Goal: Transaction & Acquisition: Purchase product/service

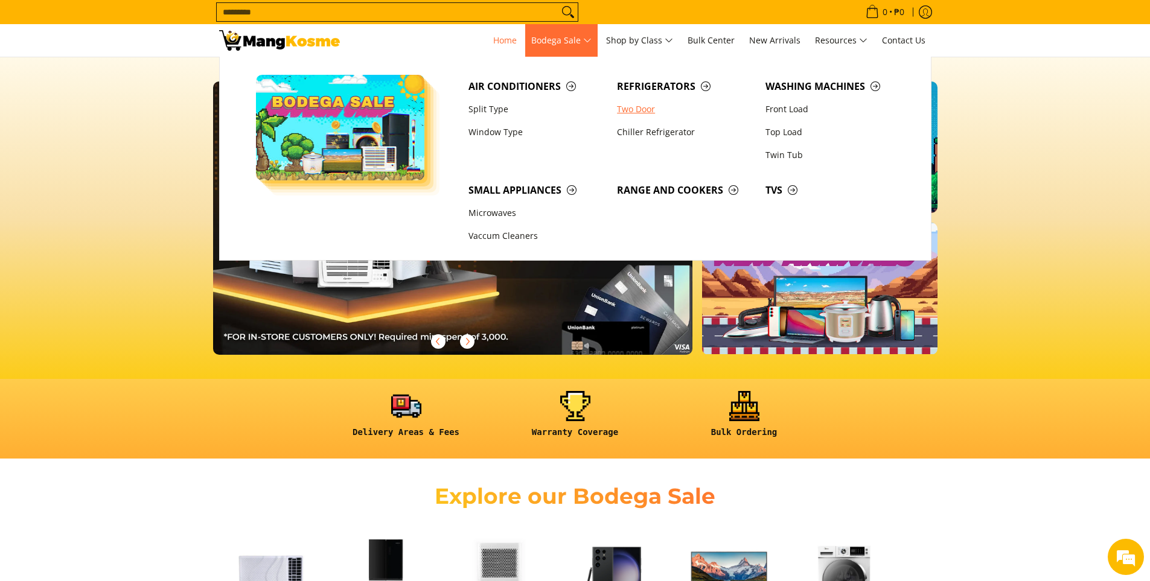
scroll to position [0, 480]
click at [524, 188] on span "Small Appliances" at bounding box center [536, 190] width 136 height 15
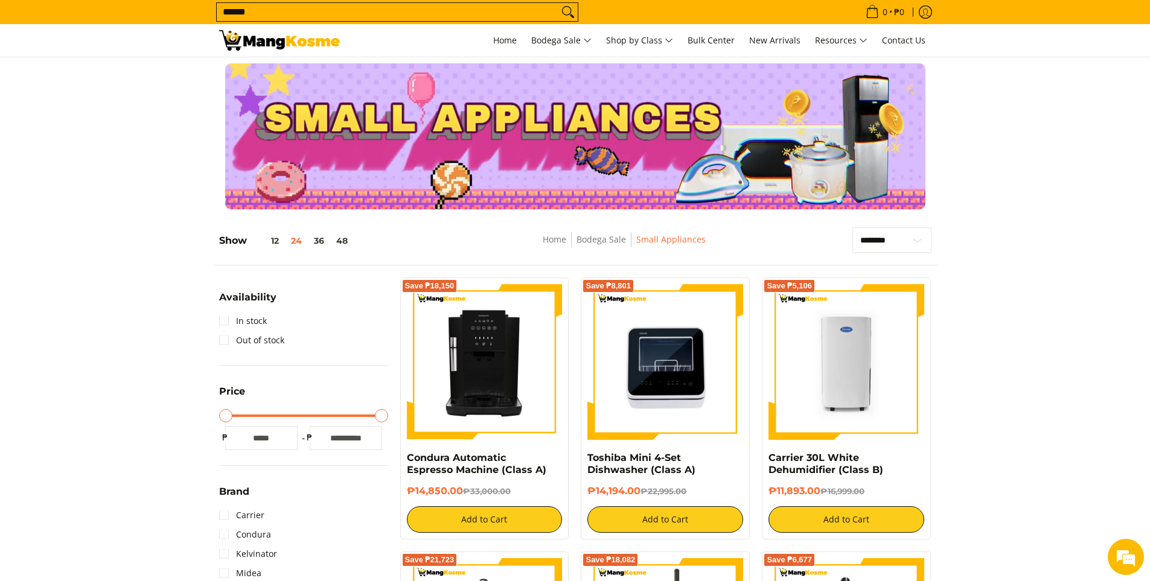
type input "******"
click at [558, 3] on button "Search" at bounding box center [567, 12] width 19 height 18
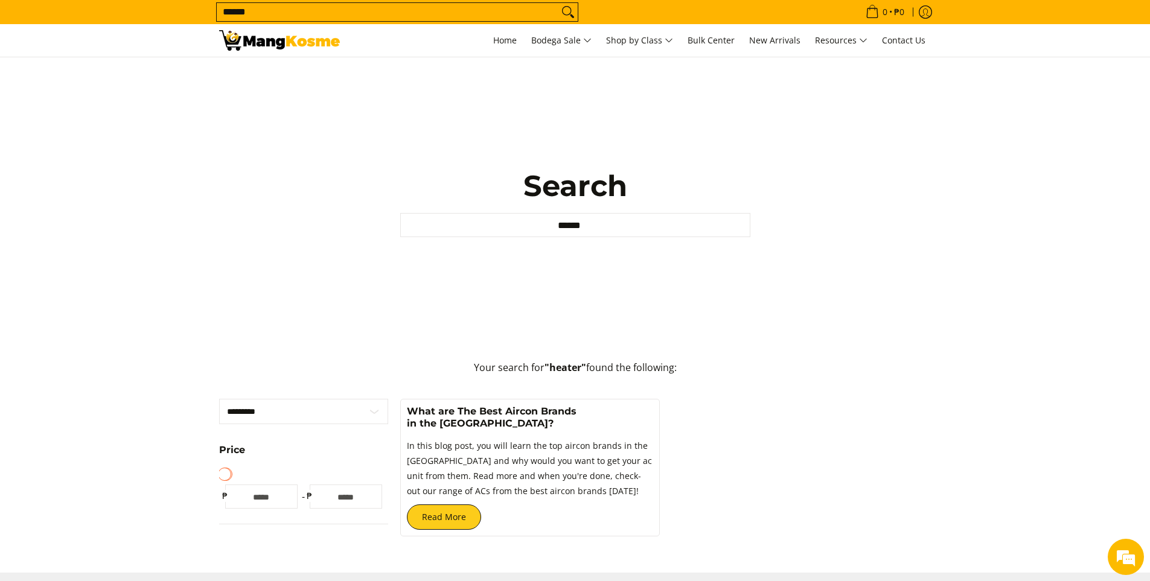
click at [322, 10] on input "******" at bounding box center [388, 12] width 342 height 18
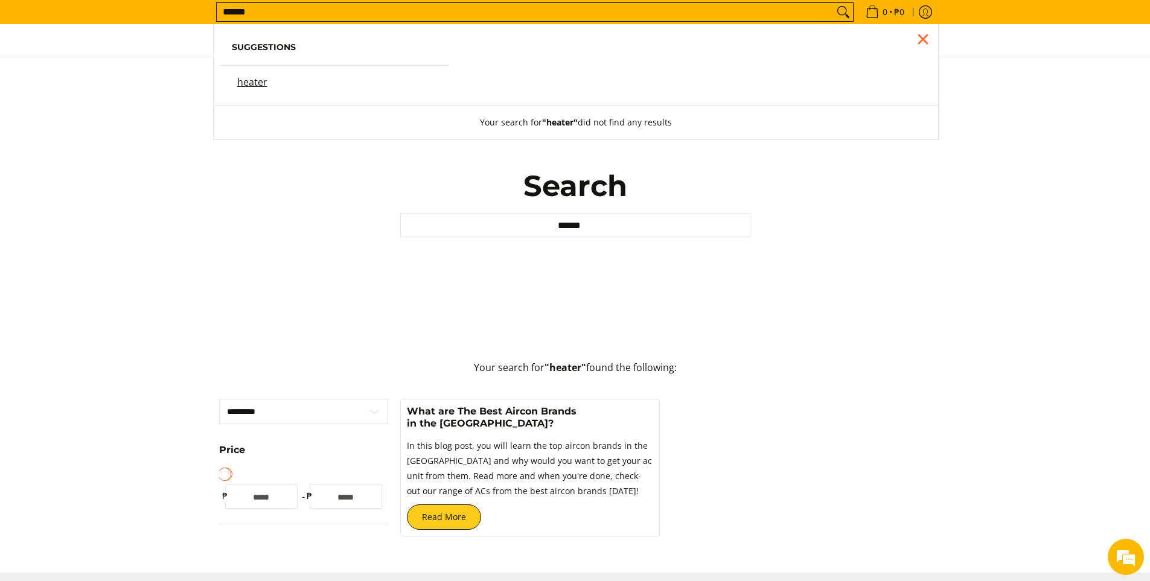
click at [322, 9] on input "******" at bounding box center [525, 12] width 617 height 18
type input "*****"
click at [833, 3] on button "Search" at bounding box center [842, 12] width 19 height 18
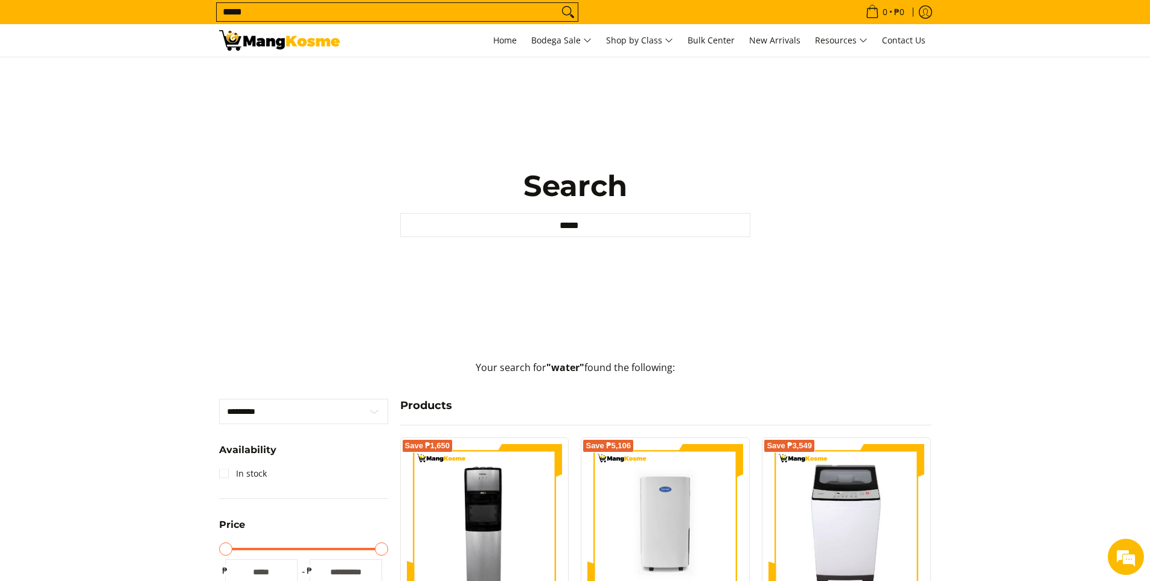
click at [402, 9] on input "*****" at bounding box center [388, 12] width 342 height 18
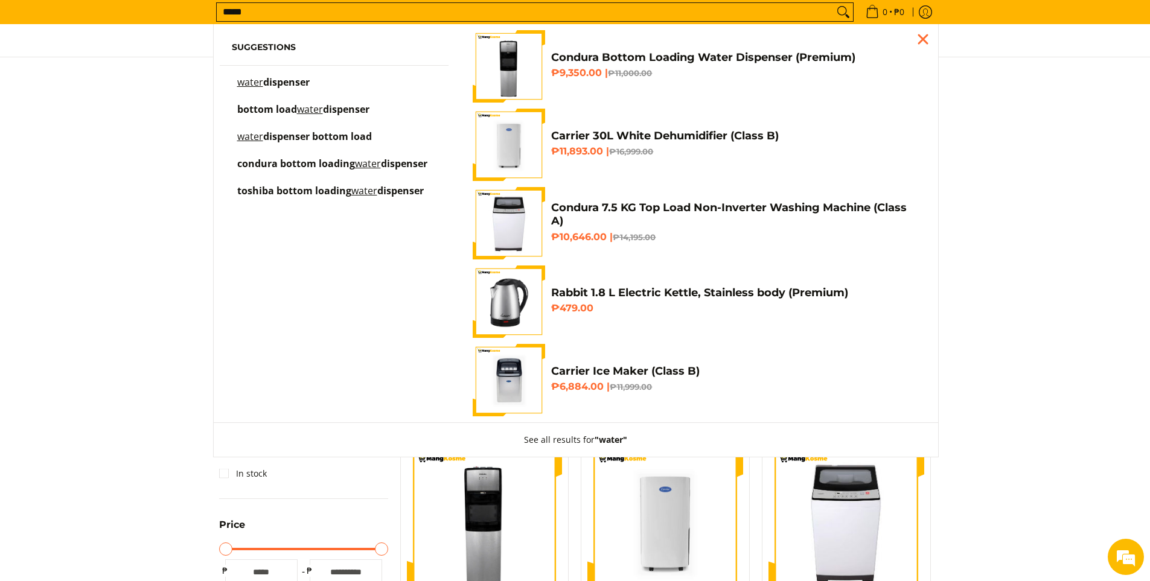
click at [402, 9] on input "*****" at bounding box center [525, 12] width 617 height 18
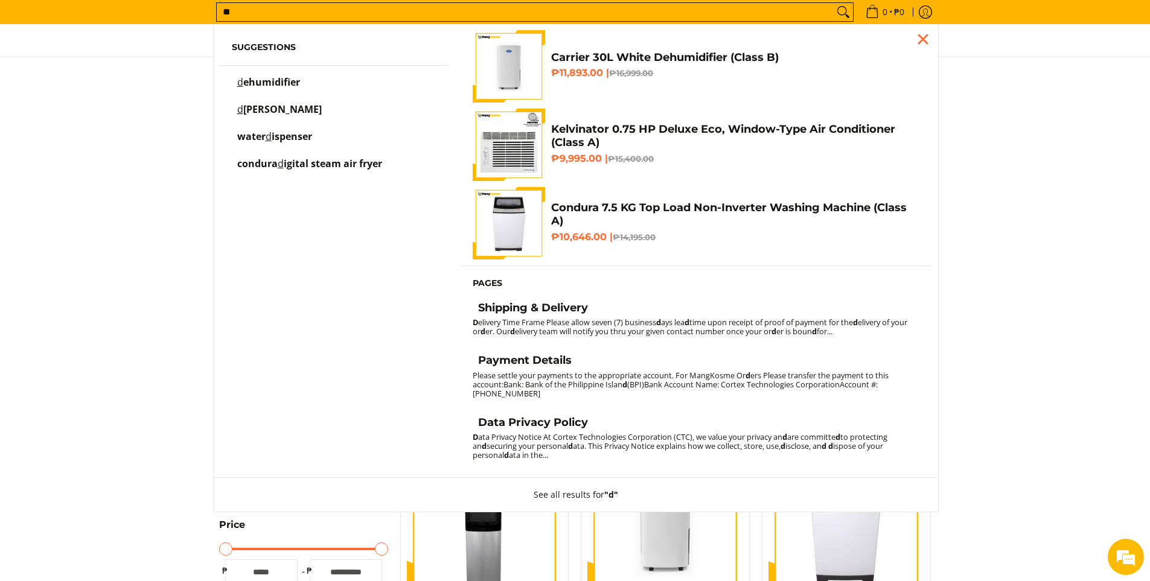
type input "*"
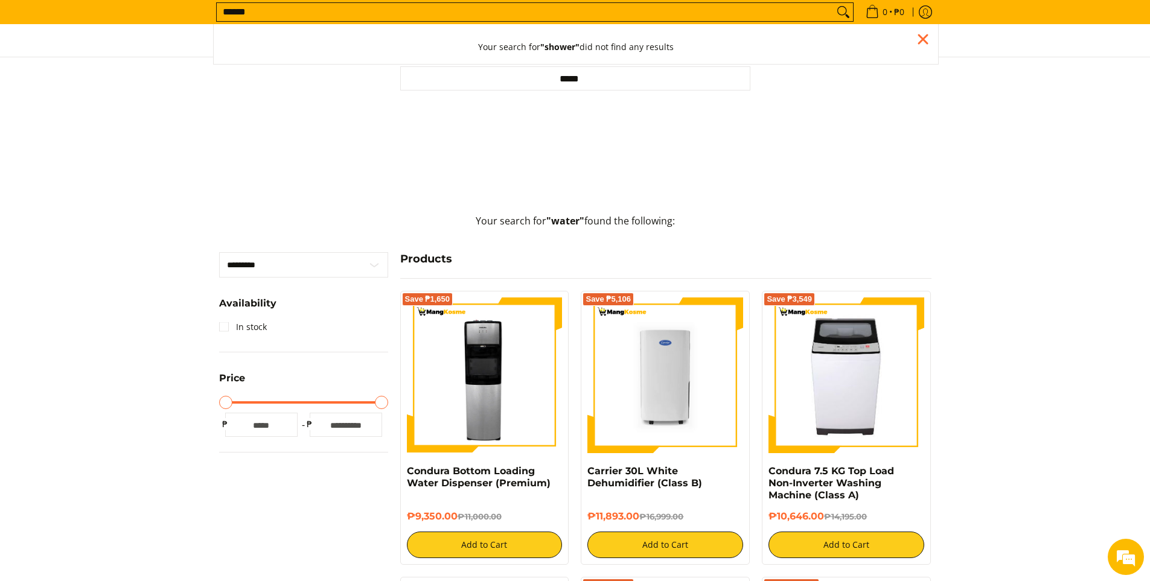
scroll to position [60, 0]
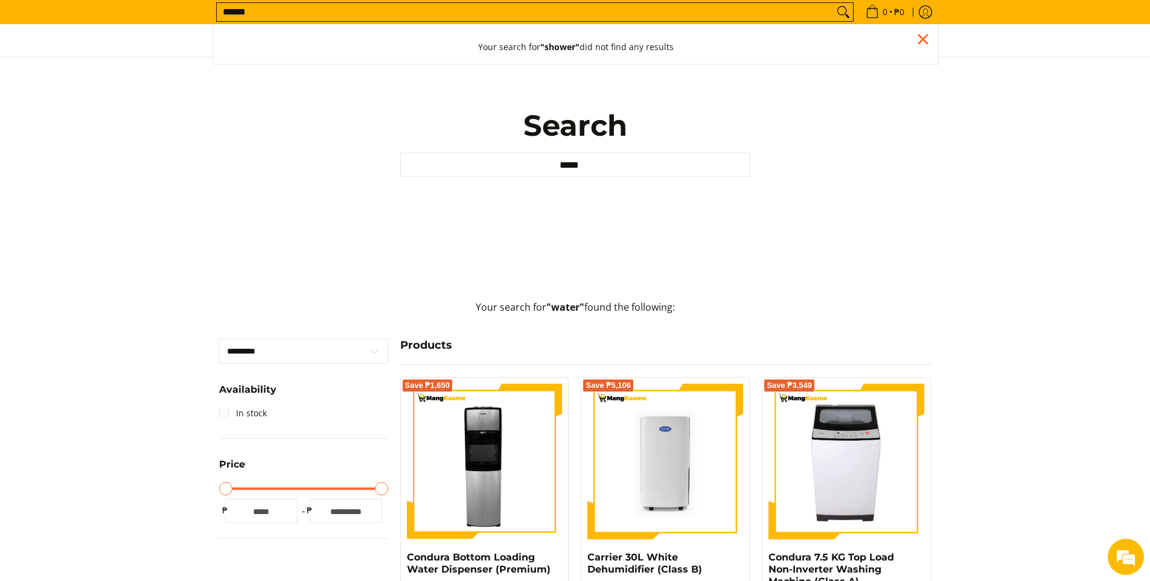
click at [247, 8] on input "******" at bounding box center [525, 12] width 617 height 18
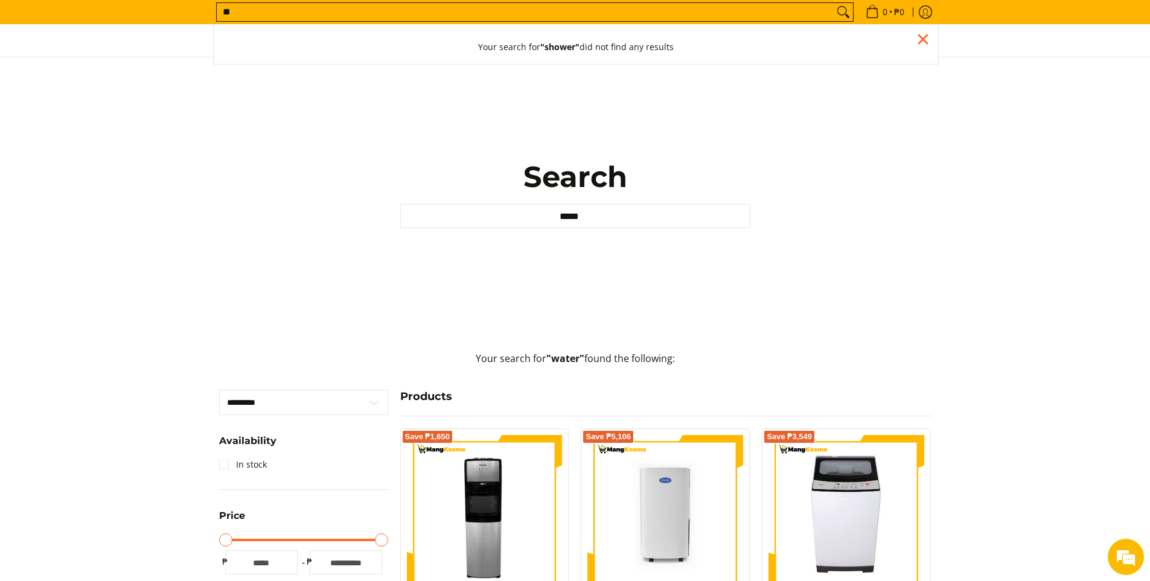
scroll to position [0, 0]
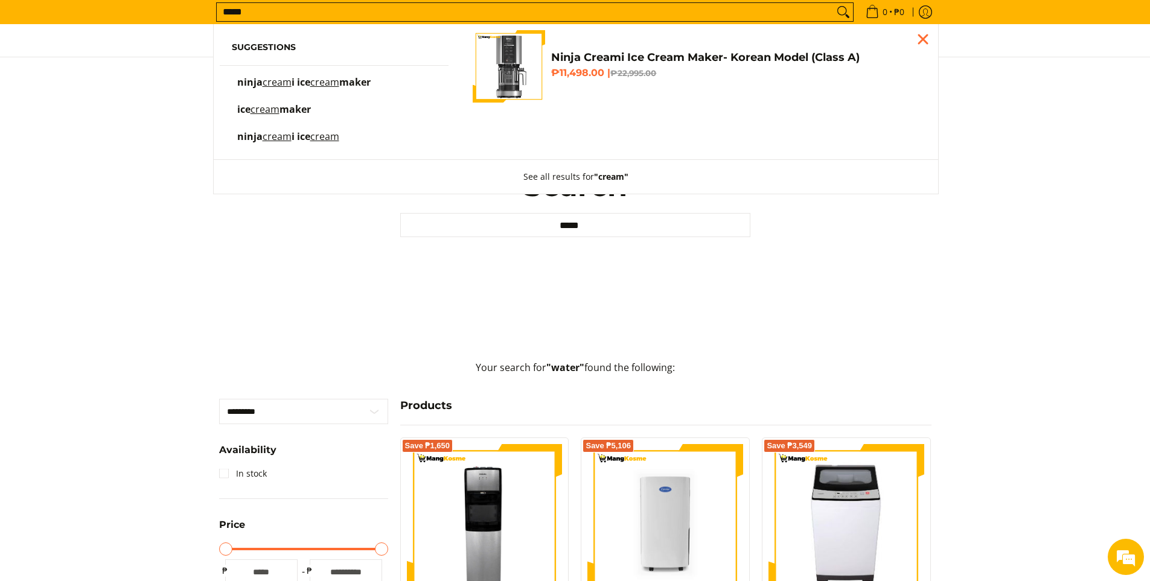
type input "*****"
click at [503, 48] on img "Customer Navigation" at bounding box center [509, 66] width 72 height 72
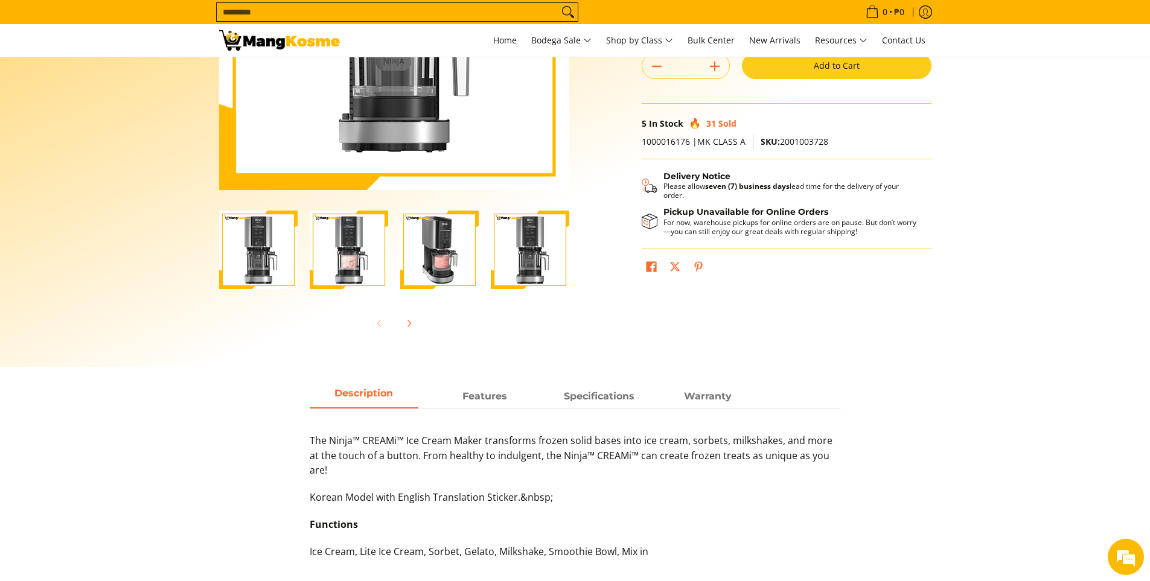
click at [339, 260] on img "ninja-creami-ice-cream-maker-gray-korean-model-with-sample-content-full-view-ma…" at bounding box center [349, 250] width 78 height 78
click at [261, 255] on img "ninja-creami-ice-cream-maker-gray-korean-model-full-view-mang-kosme" at bounding box center [258, 250] width 78 height 78
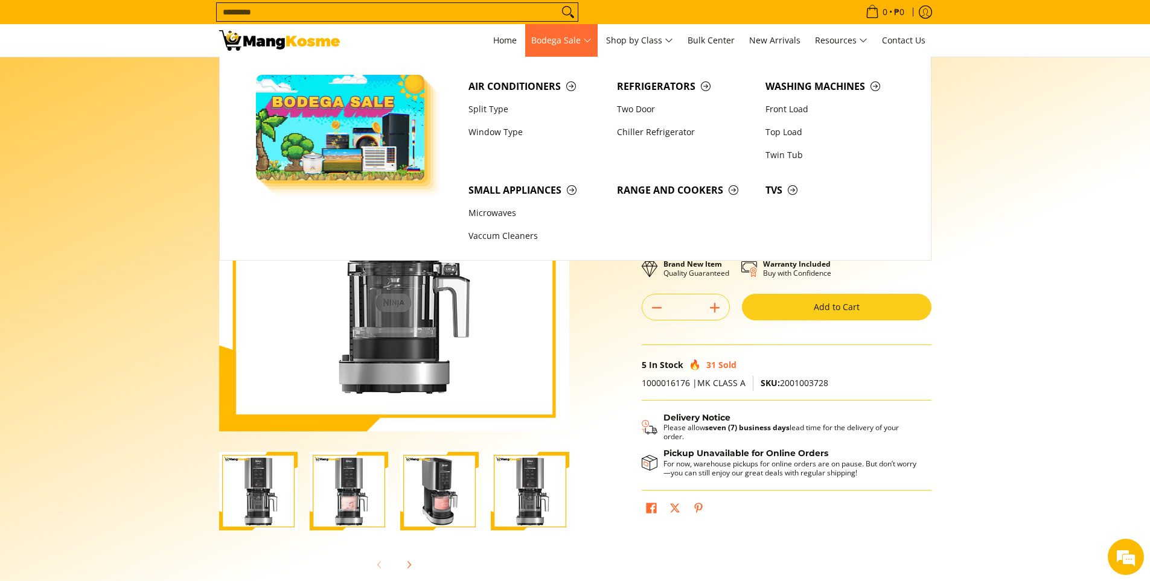
click at [584, 30] on link "Bodega Sale" at bounding box center [561, 40] width 72 height 33
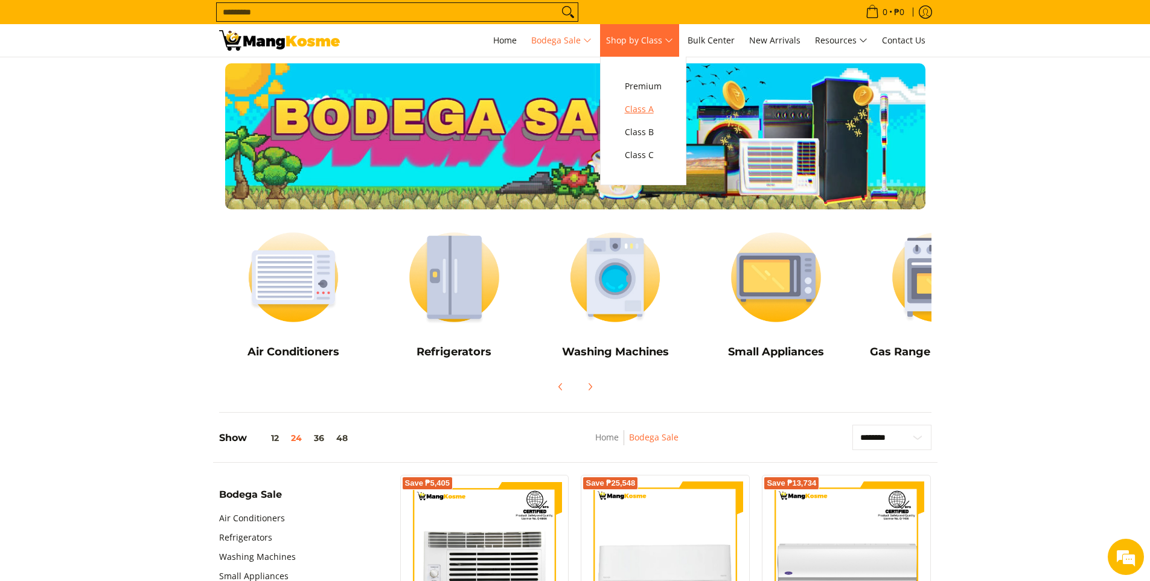
click at [647, 105] on span "Class A" at bounding box center [643, 109] width 37 height 15
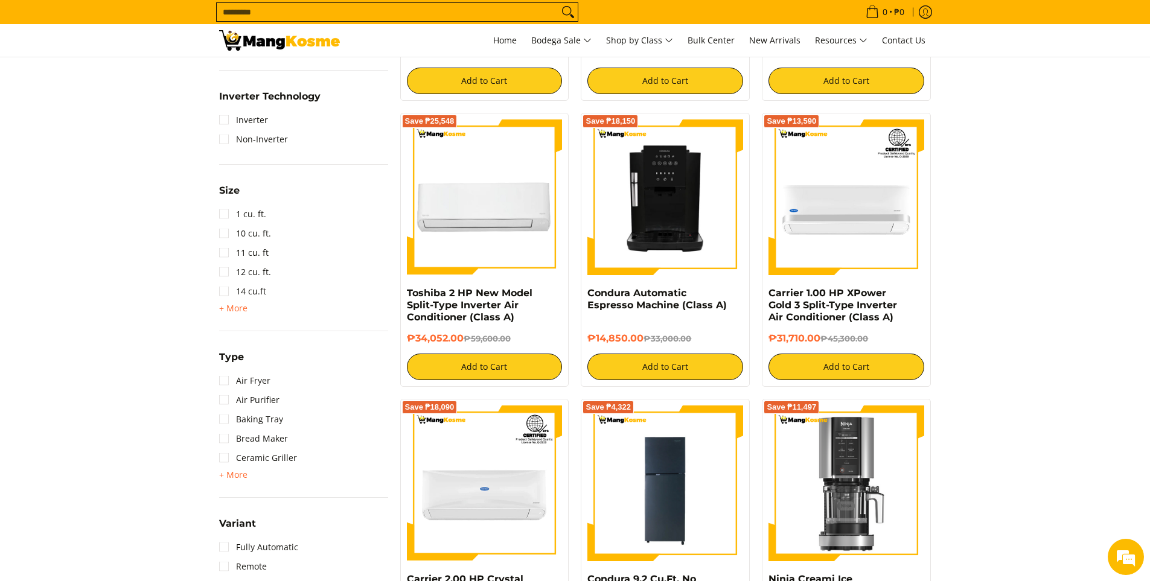
scroll to position [1026, 0]
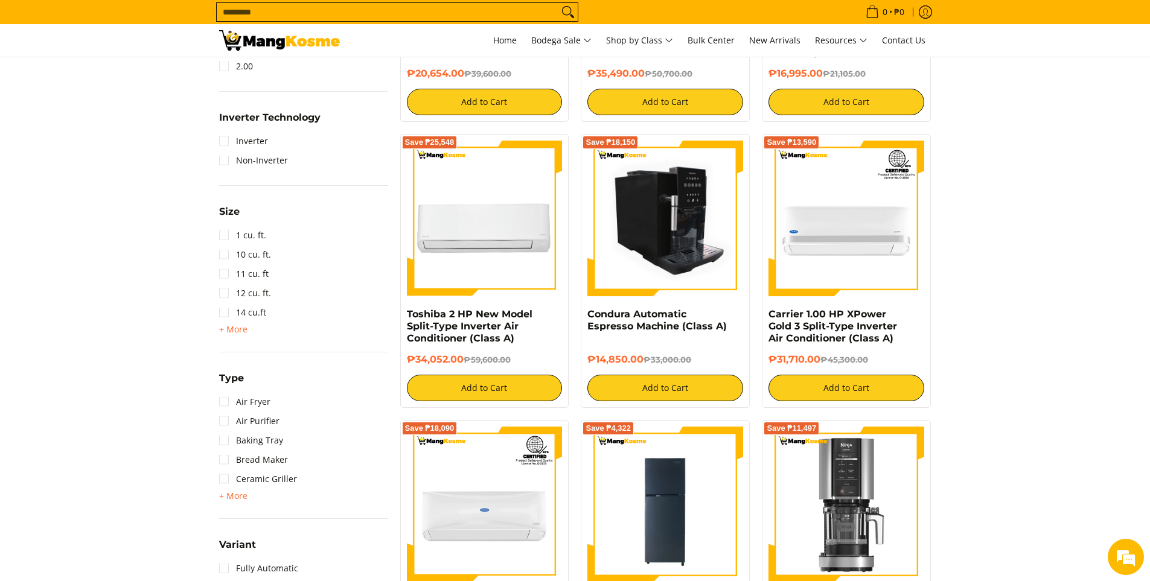
click at [677, 220] on img at bounding box center [665, 219] width 156 height 156
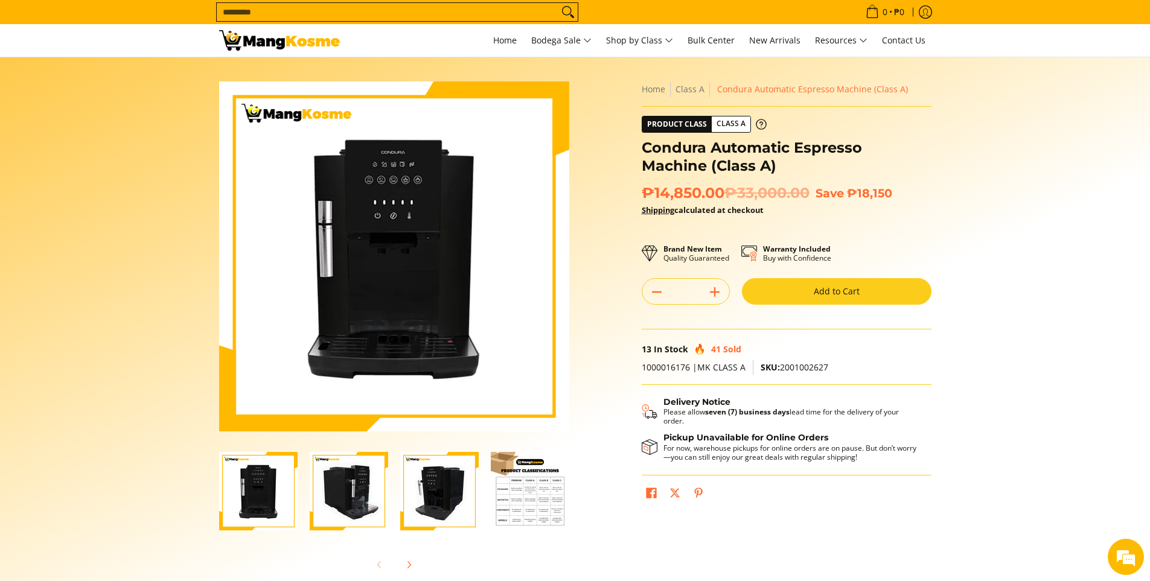
click at [446, 481] on img "Condura Automatic Espresso Machine (Class A)-3" at bounding box center [439, 491] width 78 height 78
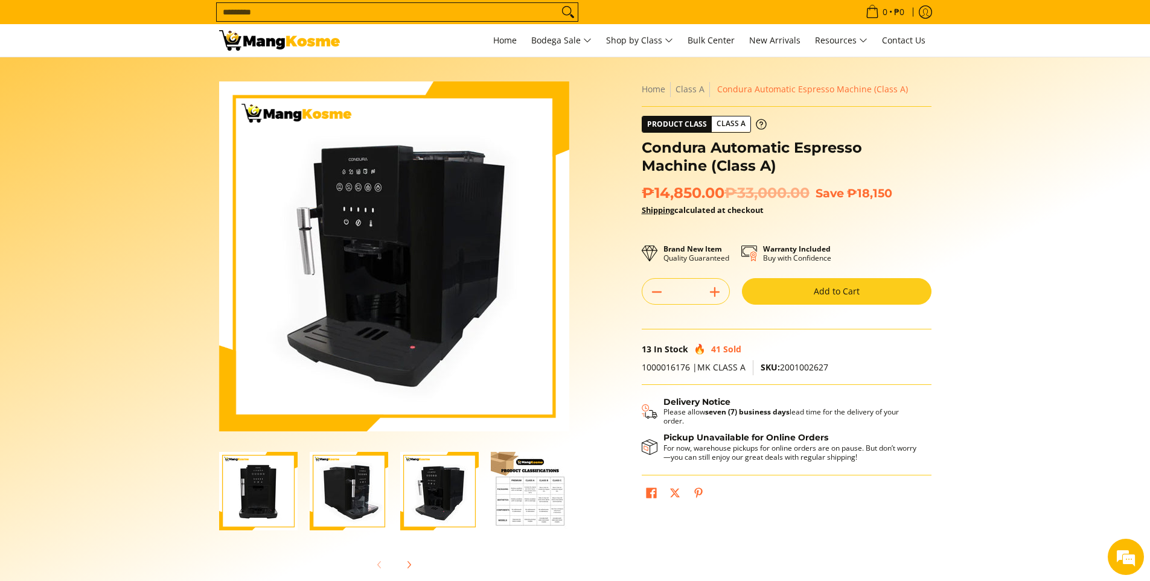
click at [339, 486] on img "Condura Automatic Espresso Machine (Class A)-2" at bounding box center [349, 491] width 78 height 78
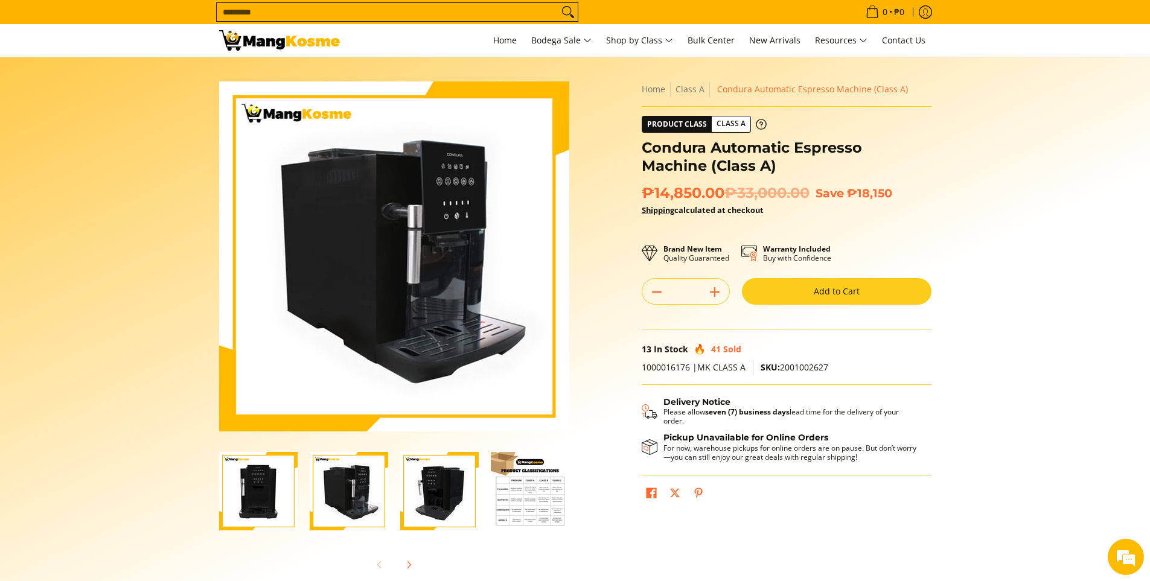
click at [261, 502] on img "Condura Automatic Espresso Machine (Class A)-1" at bounding box center [258, 491] width 78 height 78
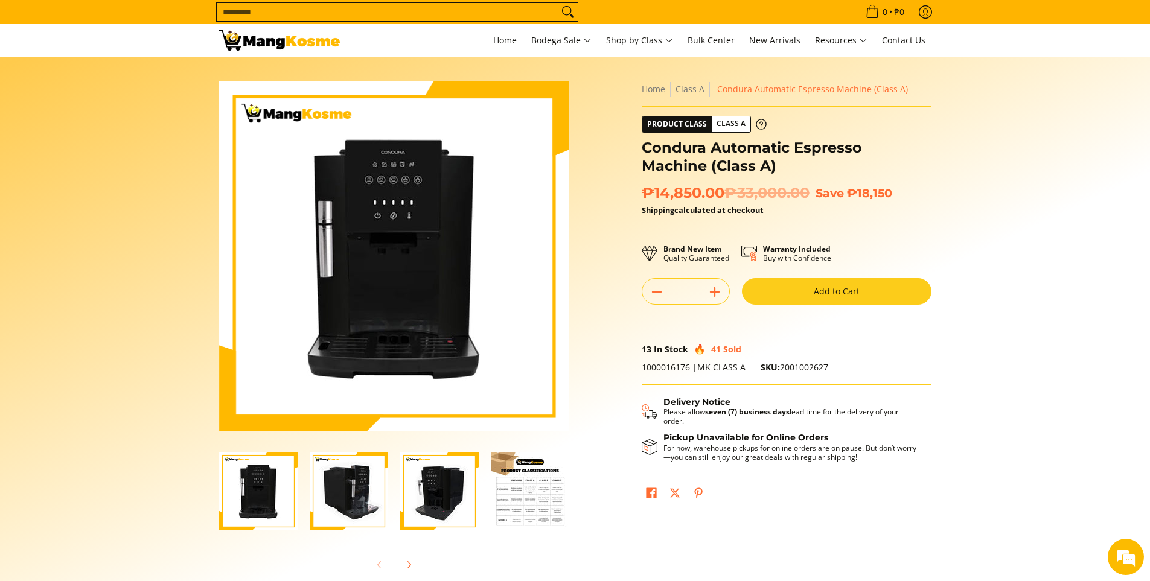
click at [357, 474] on img "Condura Automatic Espresso Machine (Class A)-2" at bounding box center [349, 491] width 78 height 78
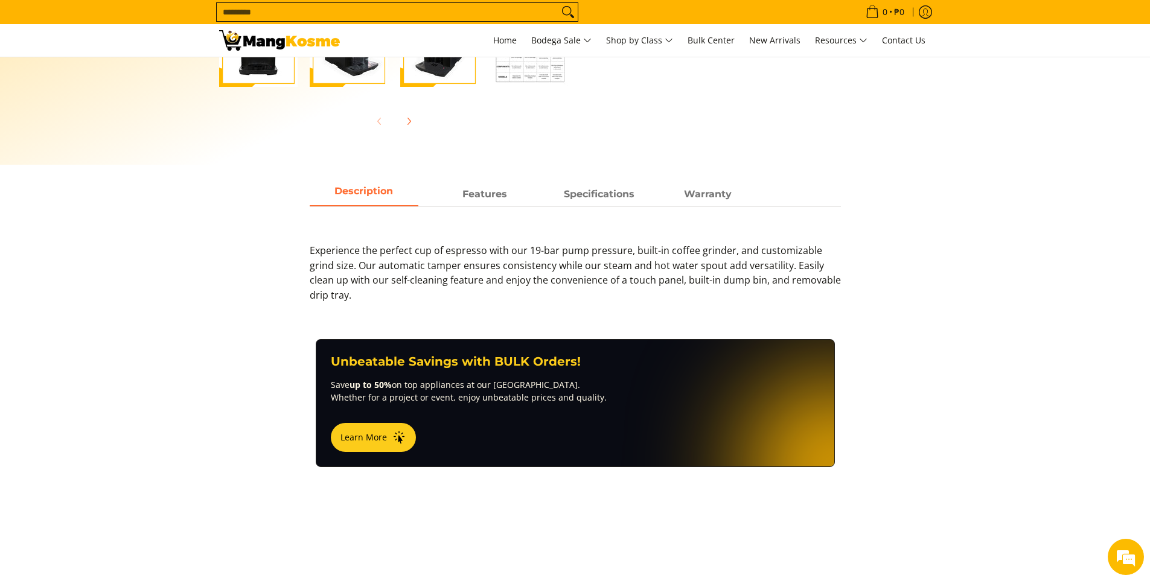
scroll to position [543, 0]
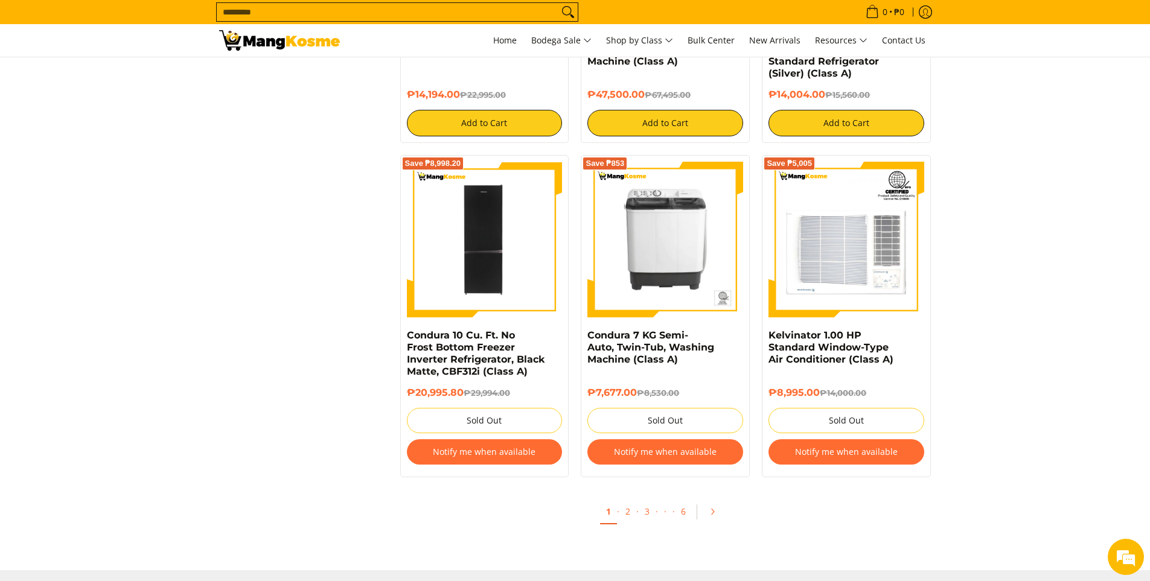
scroll to position [2293, 0]
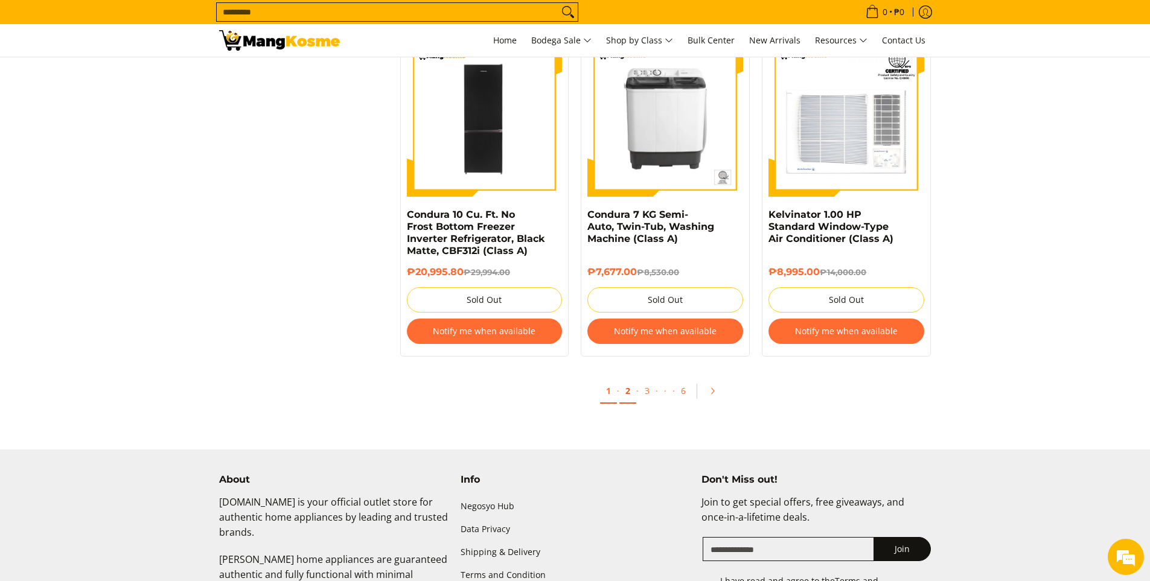
click at [633, 396] on link "2" at bounding box center [627, 391] width 17 height 25
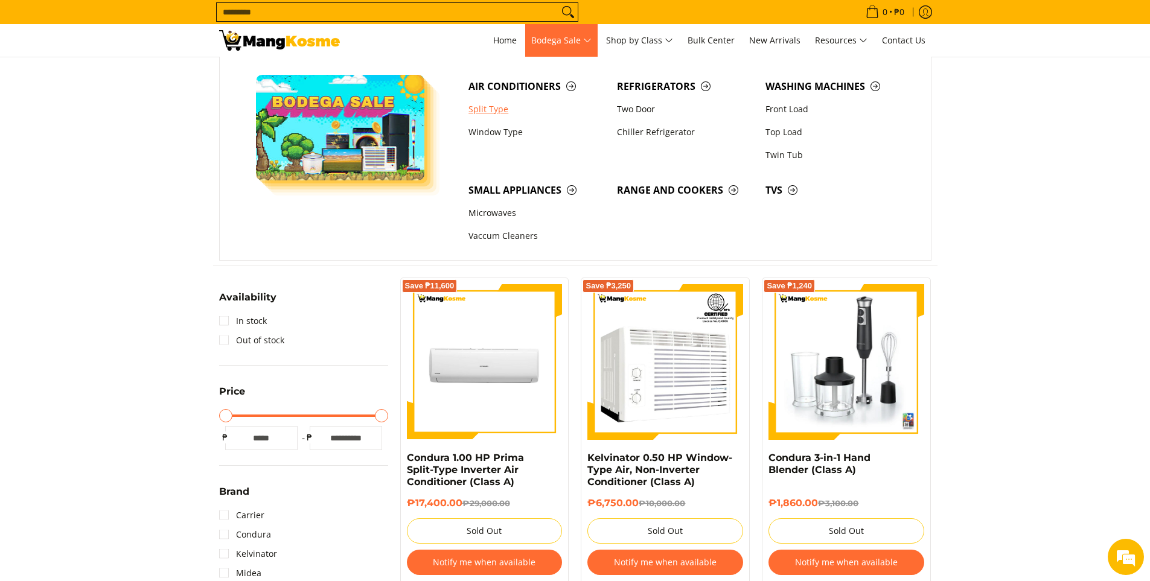
click at [507, 106] on link "Split Type" at bounding box center [536, 109] width 148 height 23
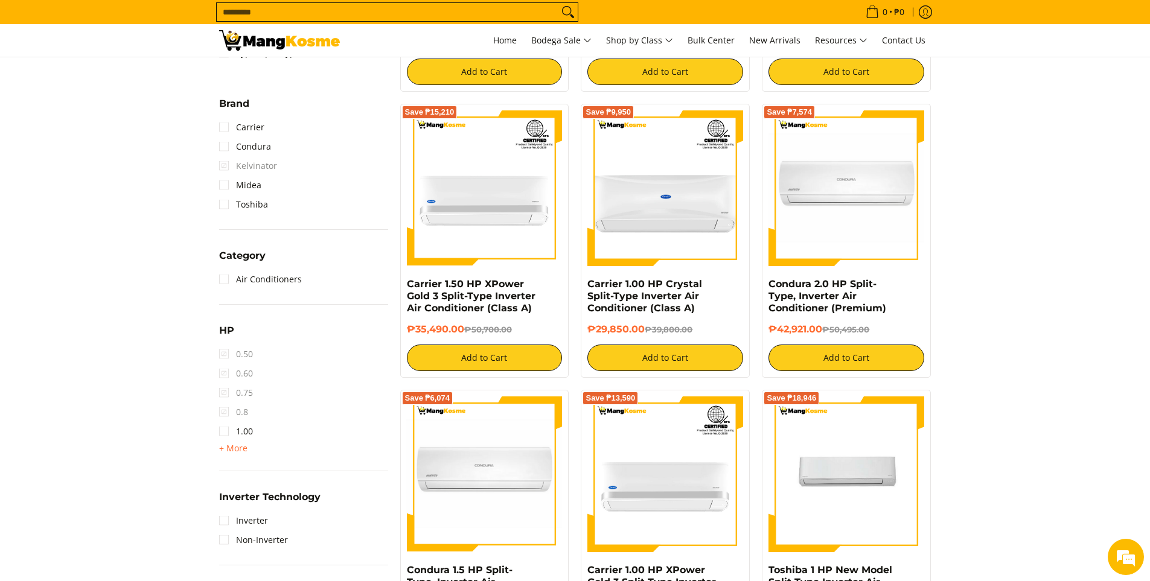
scroll to position [543, 0]
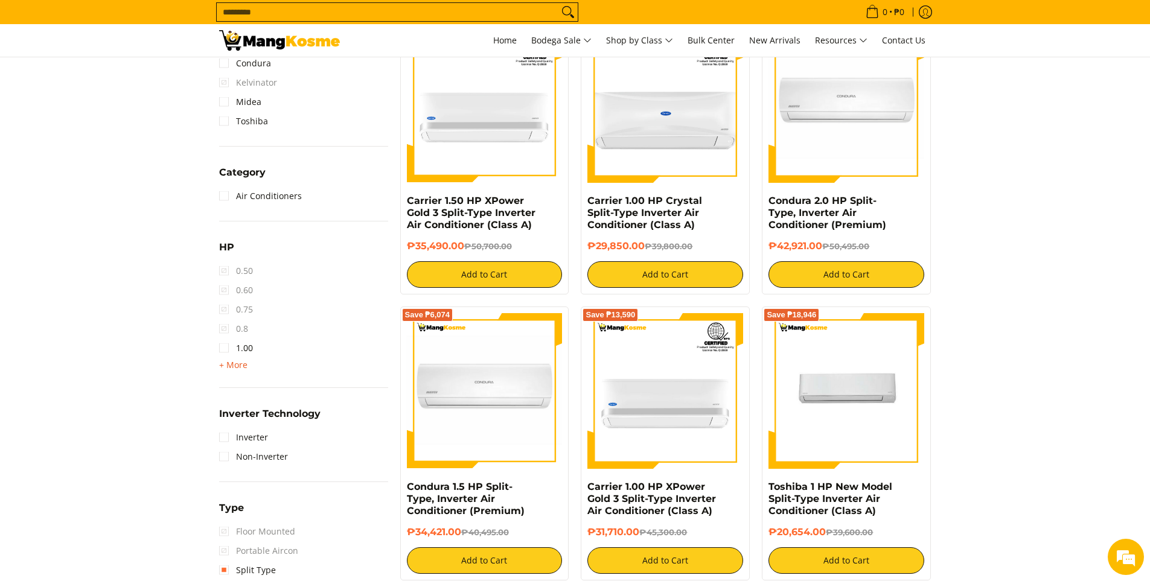
click at [235, 362] on span "+ More" at bounding box center [233, 365] width 28 height 10
click at [228, 422] on link "3.00" at bounding box center [236, 425] width 34 height 19
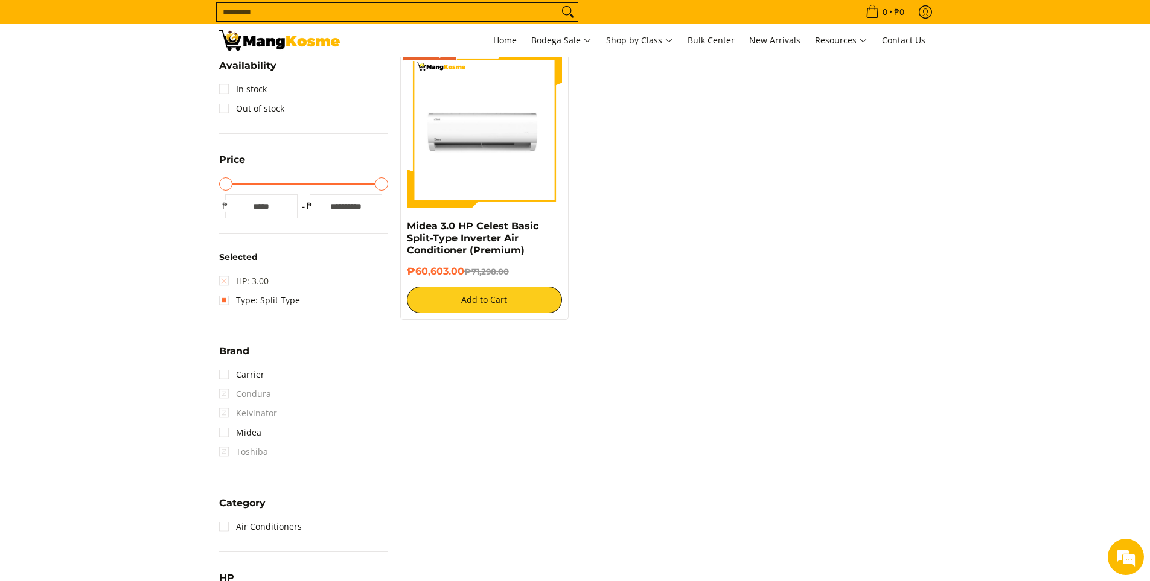
scroll to position [231, 0]
click at [225, 284] on link "HP: 3.00" at bounding box center [243, 282] width 49 height 19
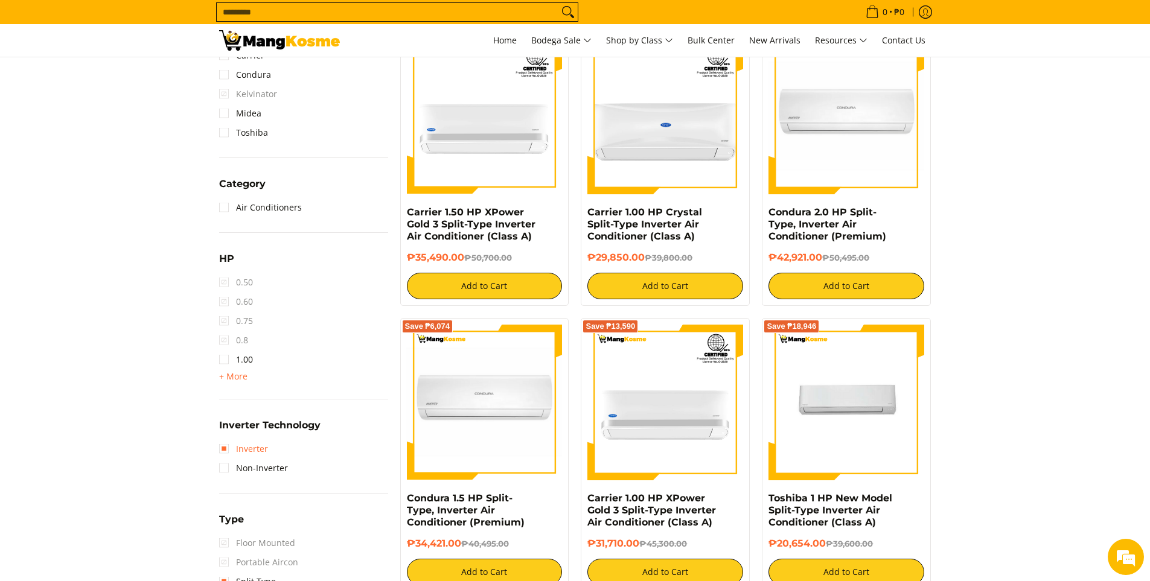
scroll to position [532, 0]
click at [241, 381] on span "+ More - Less" at bounding box center [233, 376] width 28 height 14
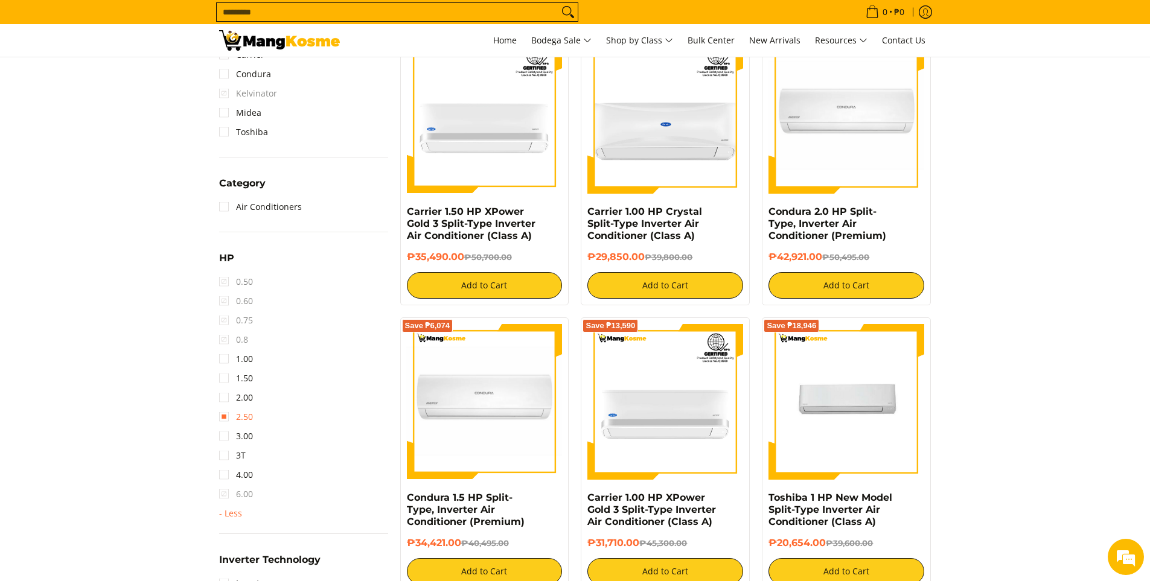
click at [250, 419] on link "2.50" at bounding box center [236, 416] width 34 height 19
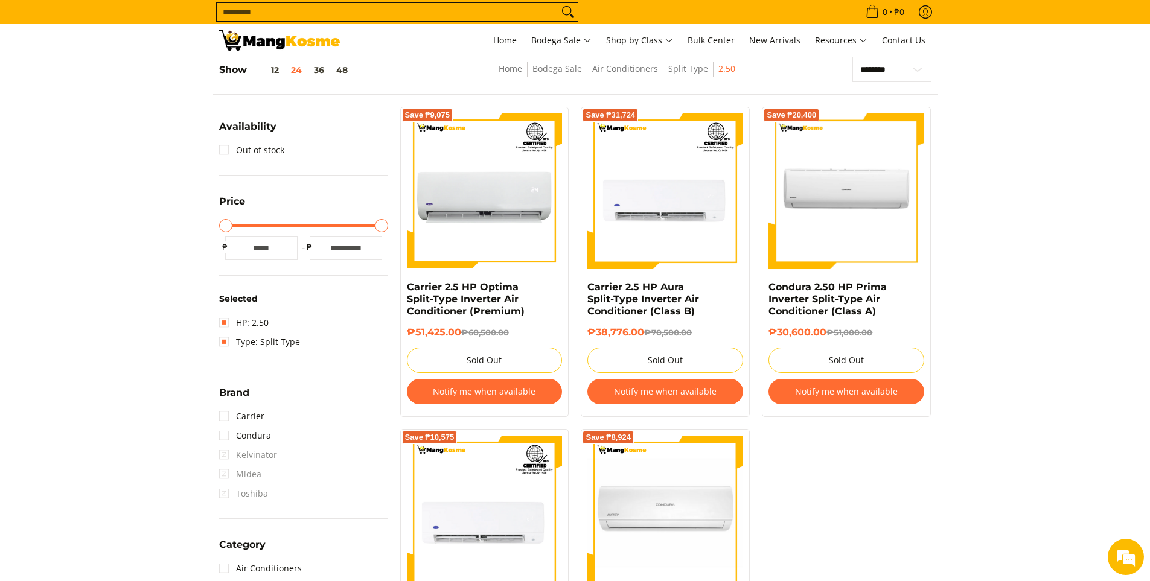
scroll to position [170, 0]
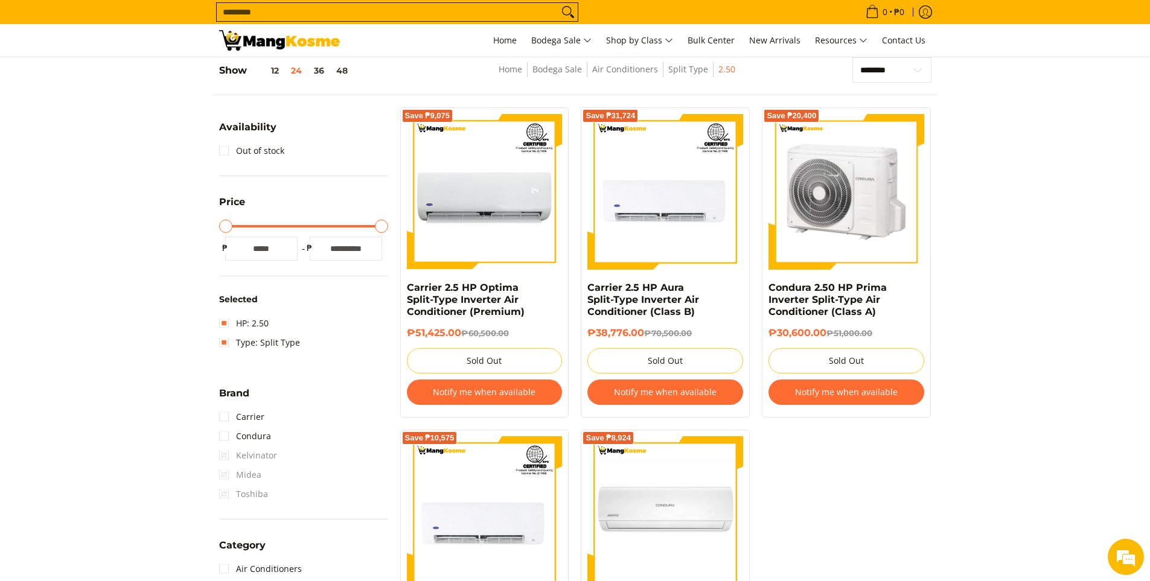
click at [831, 238] on img at bounding box center [846, 192] width 156 height 156
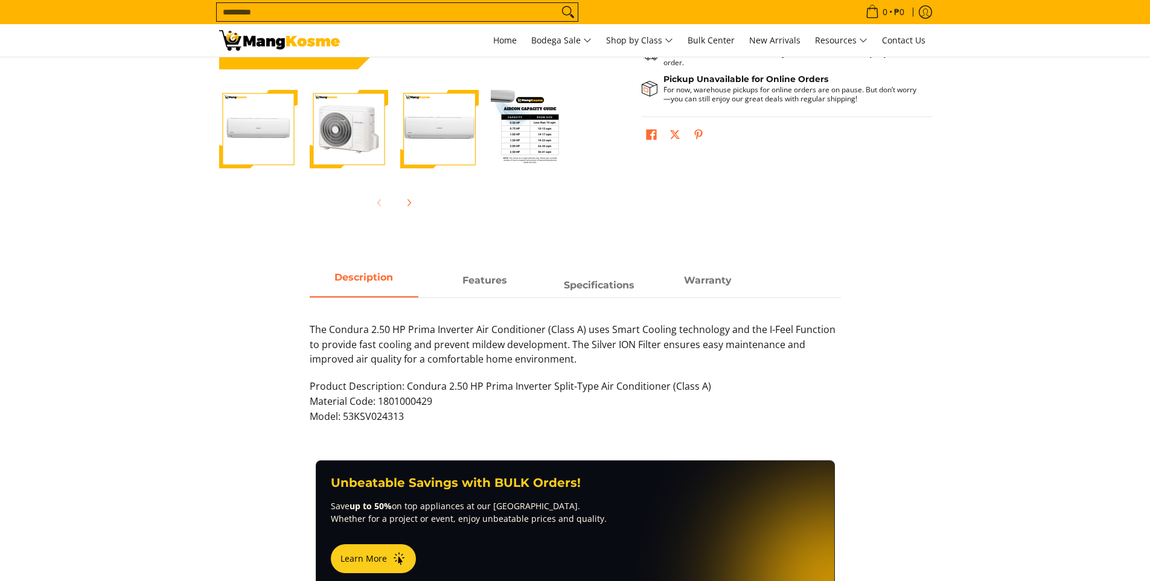
scroll to position [362, 0]
click at [532, 142] on img "Condura 2.50 HP Prima Inverter Split-Type Air Conditioner (Class A)-4" at bounding box center [530, 129] width 78 height 78
click at [541, 142] on img "Condura 2.50 HP Prima Inverter Split-Type Air Conditioner (Class A)-4" at bounding box center [530, 129] width 78 height 78
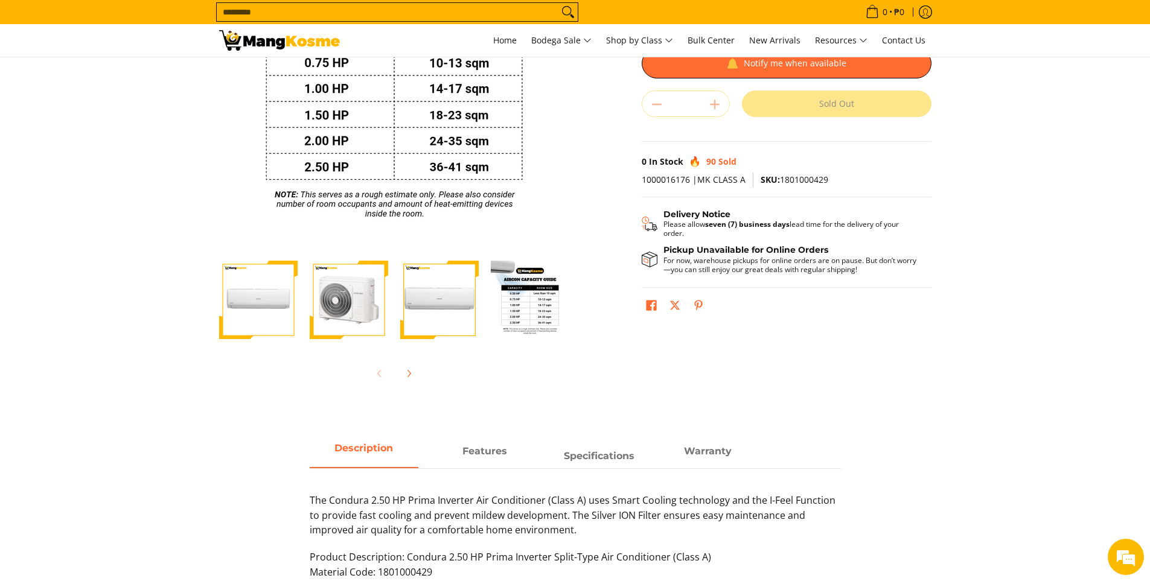
scroll to position [181, 0]
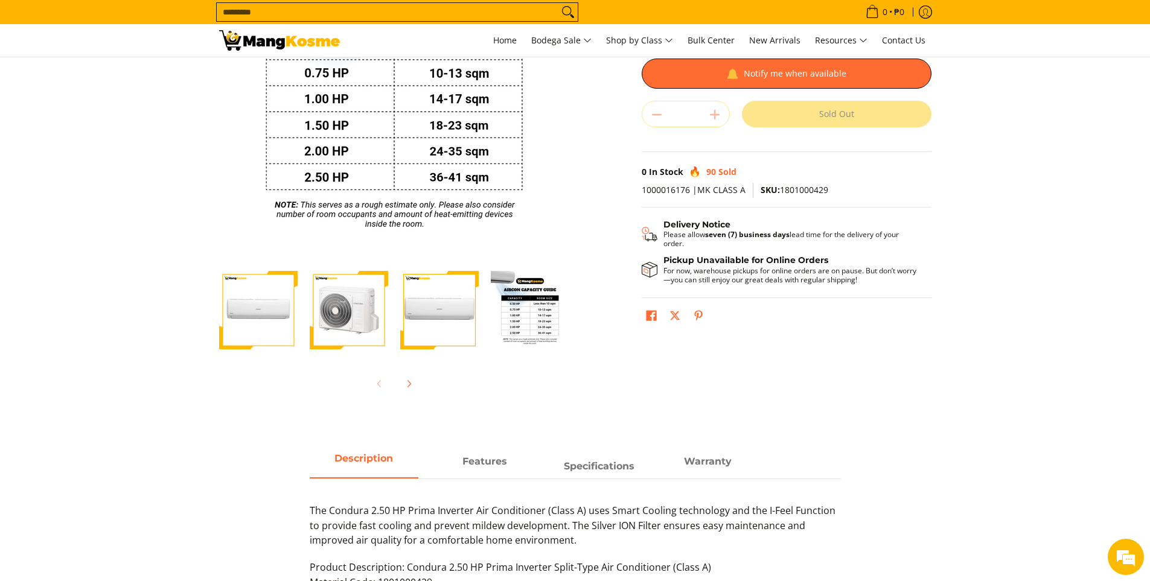
click at [529, 319] on img "Condura 2.50 HP Prima Inverter Split-Type Air Conditioner (Class A)-4" at bounding box center [530, 310] width 78 height 78
click at [406, 395] on button "Next" at bounding box center [408, 384] width 27 height 27
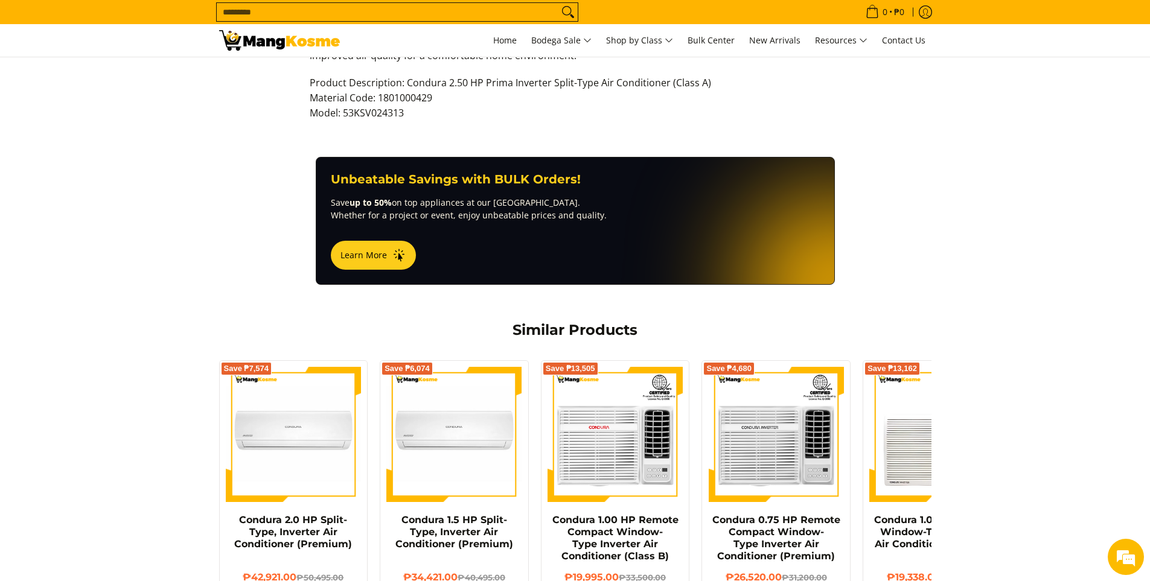
scroll to position [785, 0]
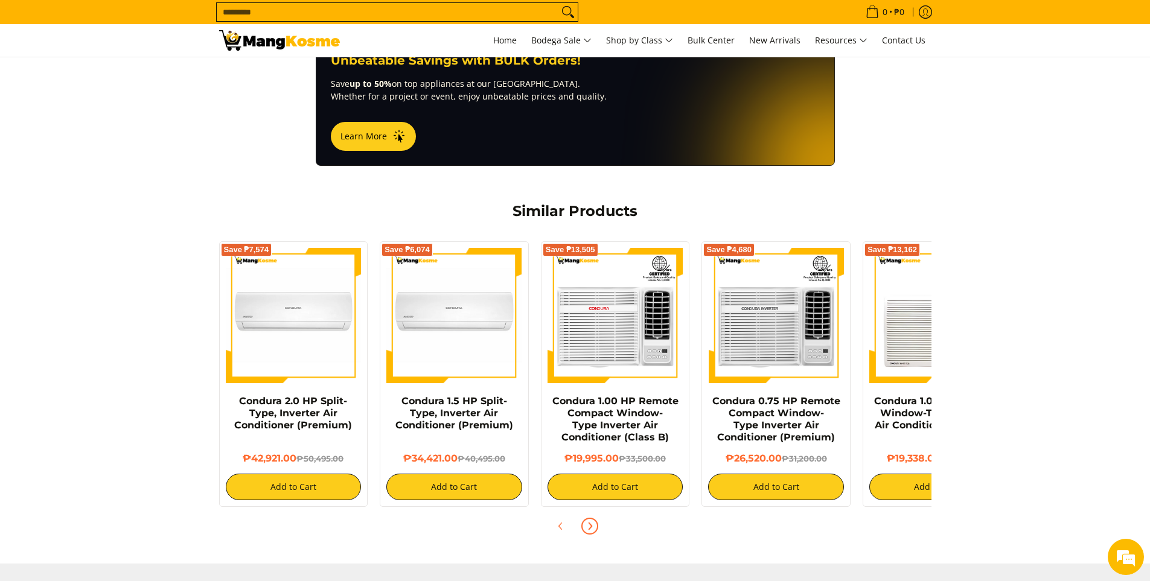
click at [598, 513] on button "Next" at bounding box center [589, 526] width 27 height 27
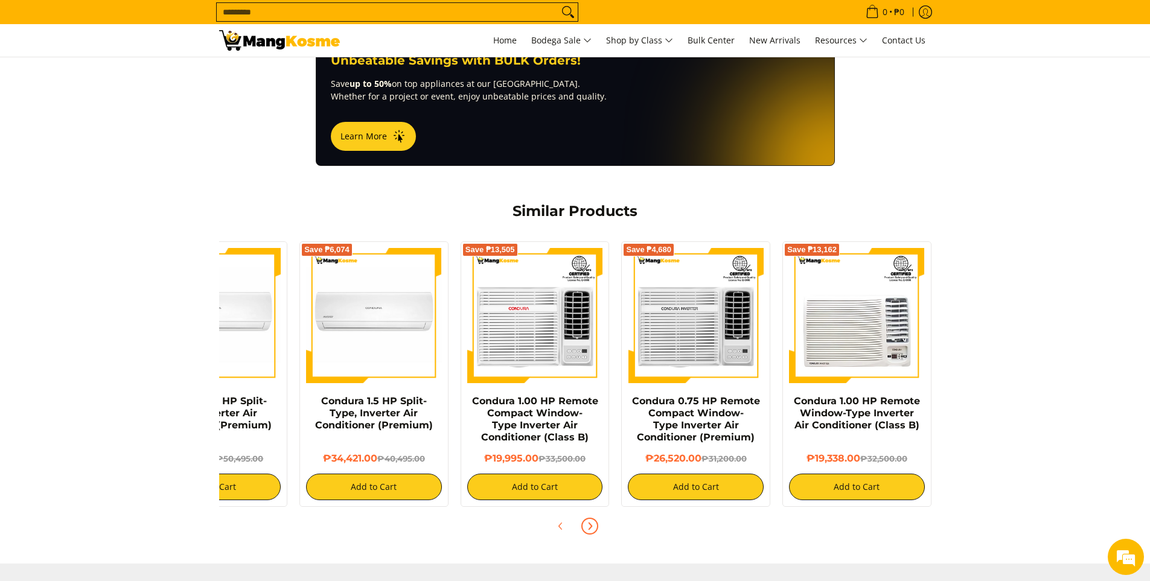
click at [598, 513] on button "Next" at bounding box center [589, 526] width 27 height 27
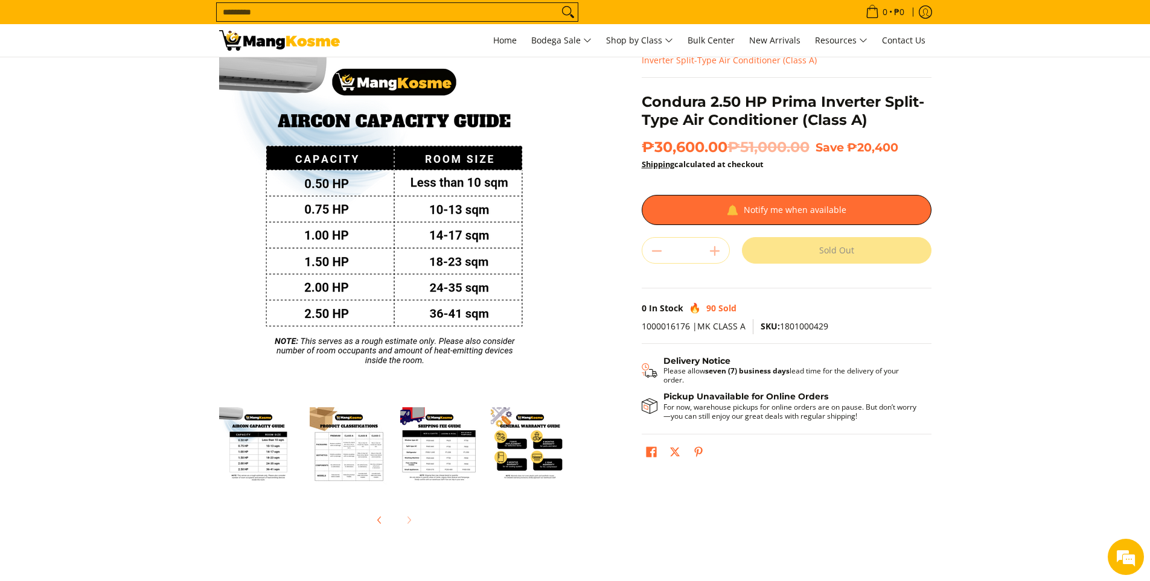
scroll to position [0, 0]
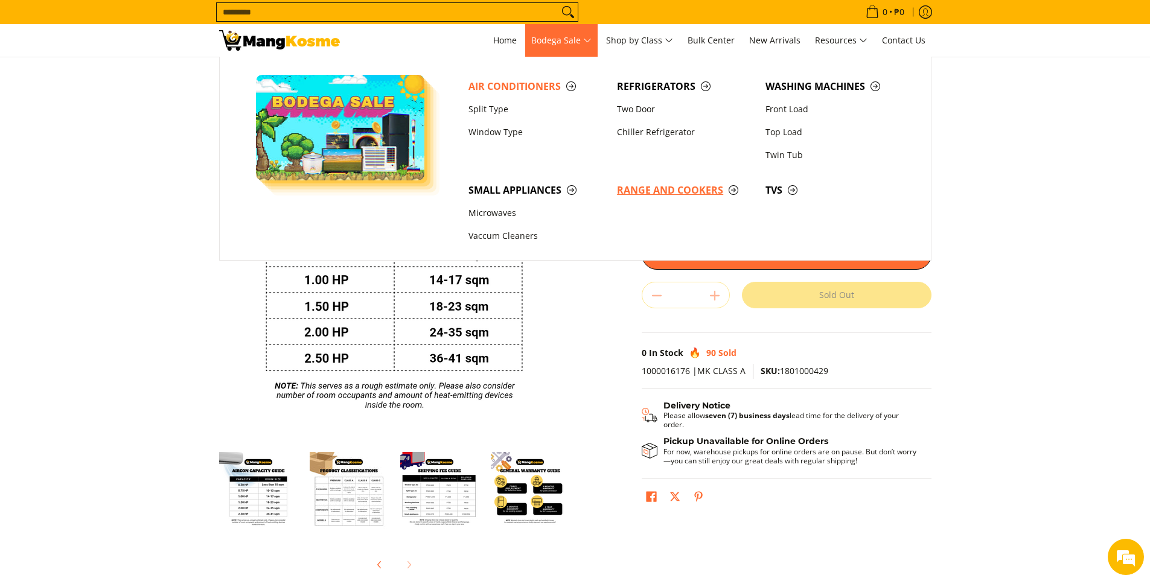
click at [709, 191] on span "Range and Cookers" at bounding box center [685, 190] width 136 height 15
